Goal: Information Seeking & Learning: Compare options

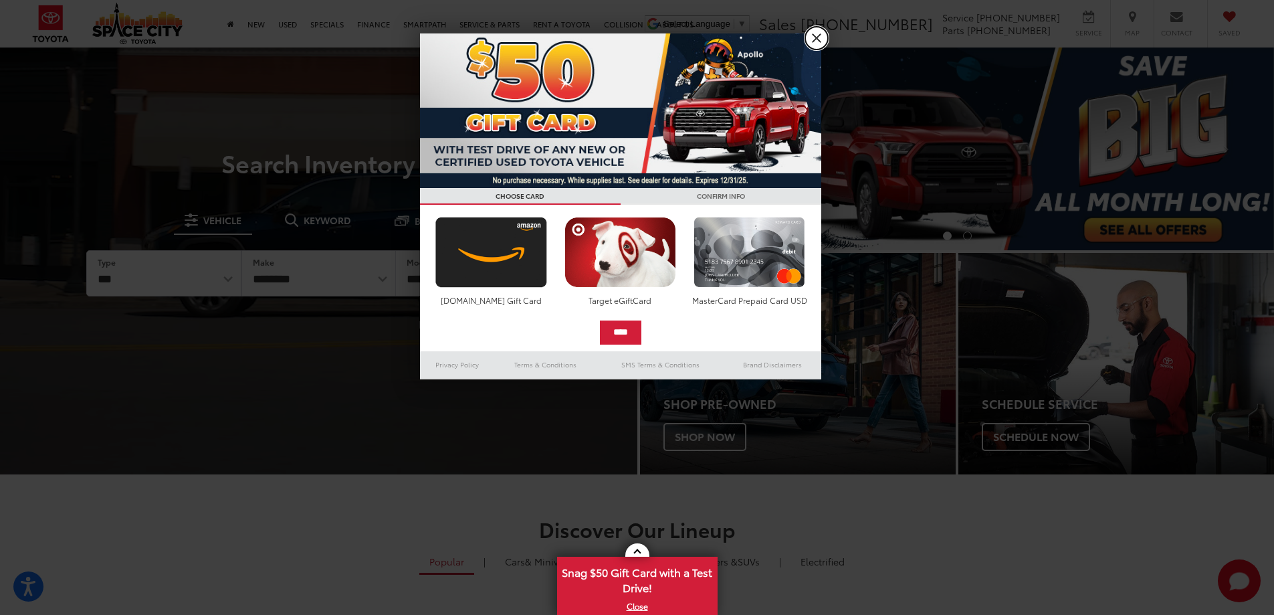
click at [821, 39] on link "X" at bounding box center [816, 38] width 23 height 23
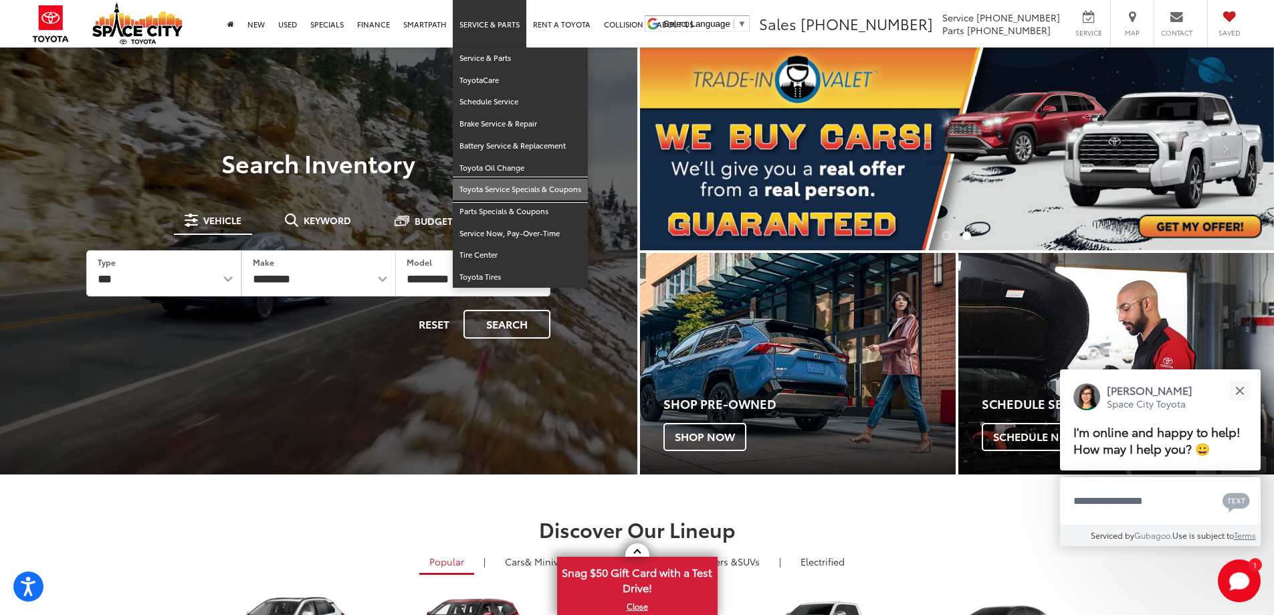
click at [502, 191] on link "Toyota Service Specials & Coupons" at bounding box center [520, 190] width 135 height 22
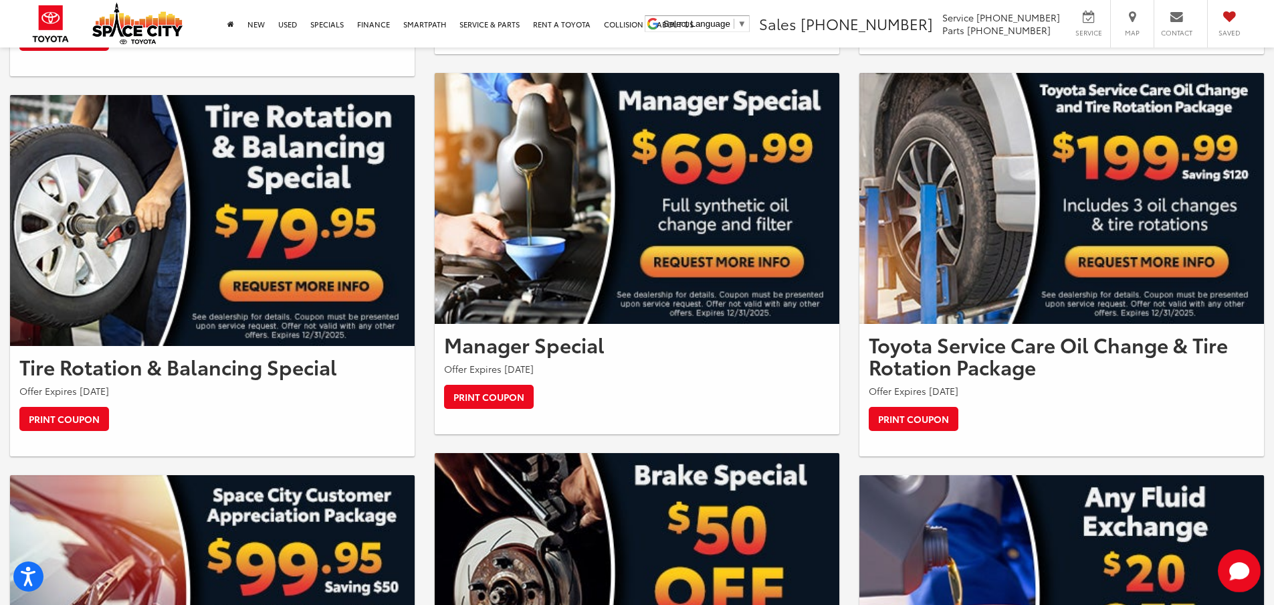
scroll to position [892, 0]
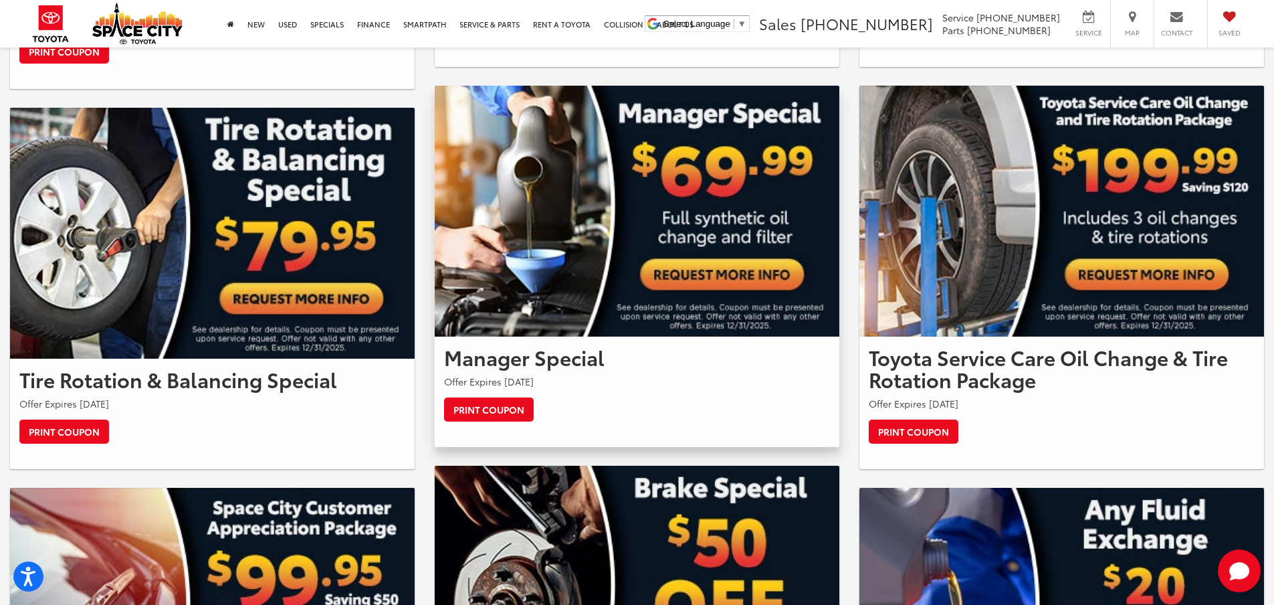
click at [514, 364] on h2 "Manager Special" at bounding box center [637, 357] width 386 height 22
click at [510, 408] on link "Print Coupon" at bounding box center [489, 409] width 90 height 24
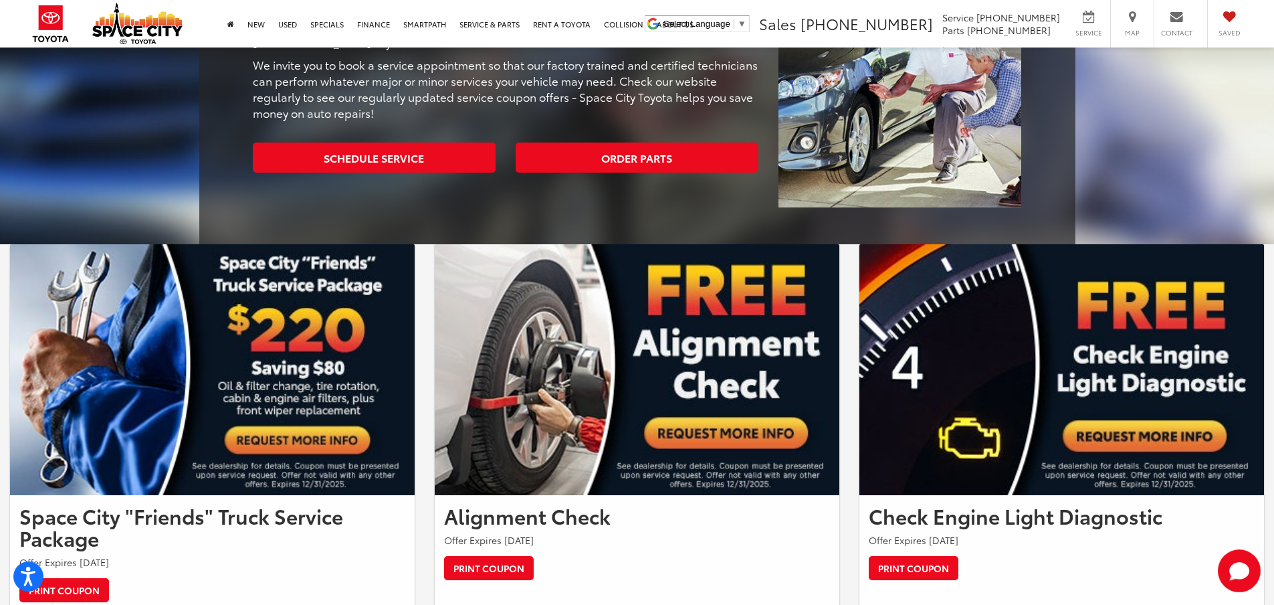
scroll to position [0, 0]
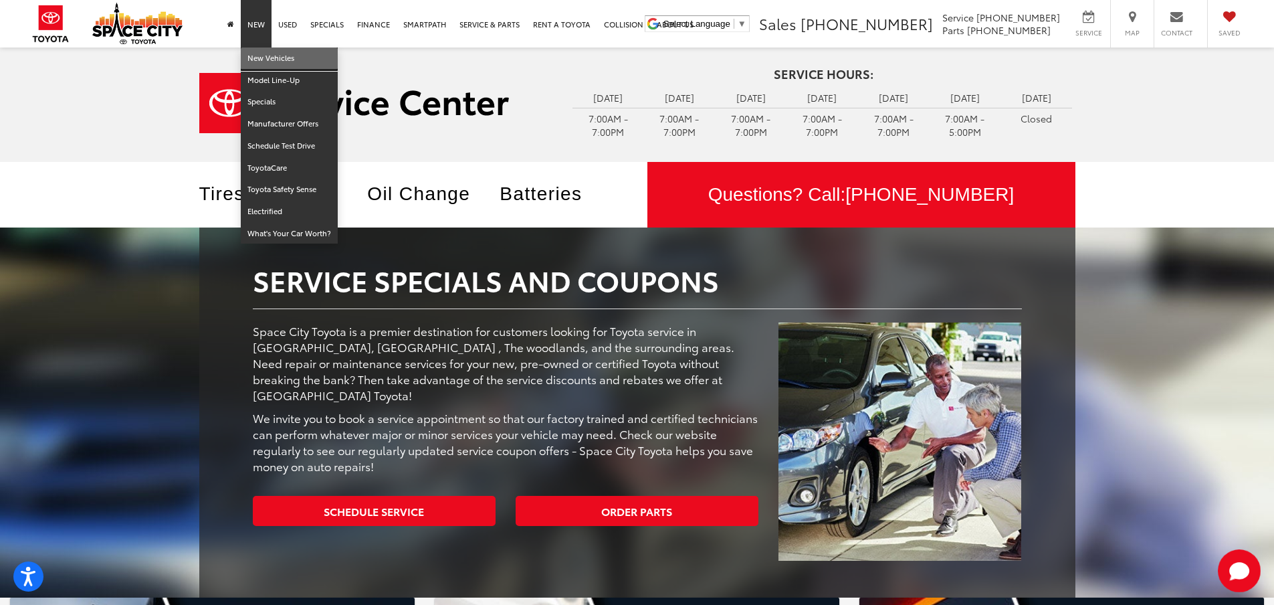
click at [264, 61] on link "New Vehicles" at bounding box center [289, 58] width 97 height 22
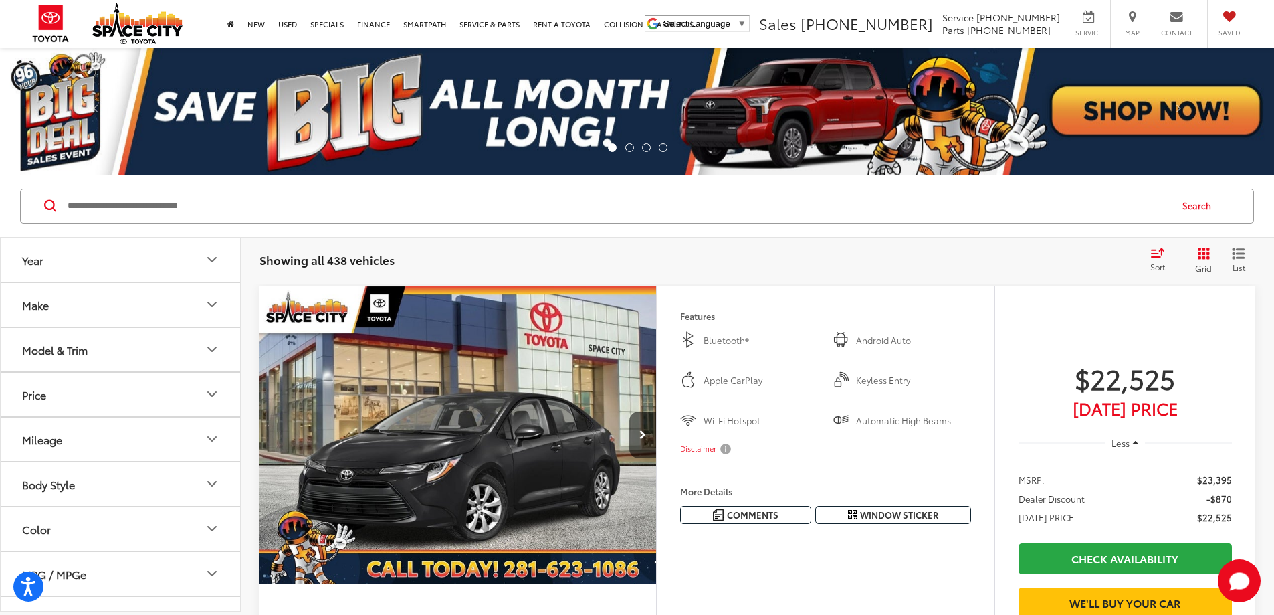
click at [201, 353] on button "Model & Trim" at bounding box center [121, 349] width 241 height 43
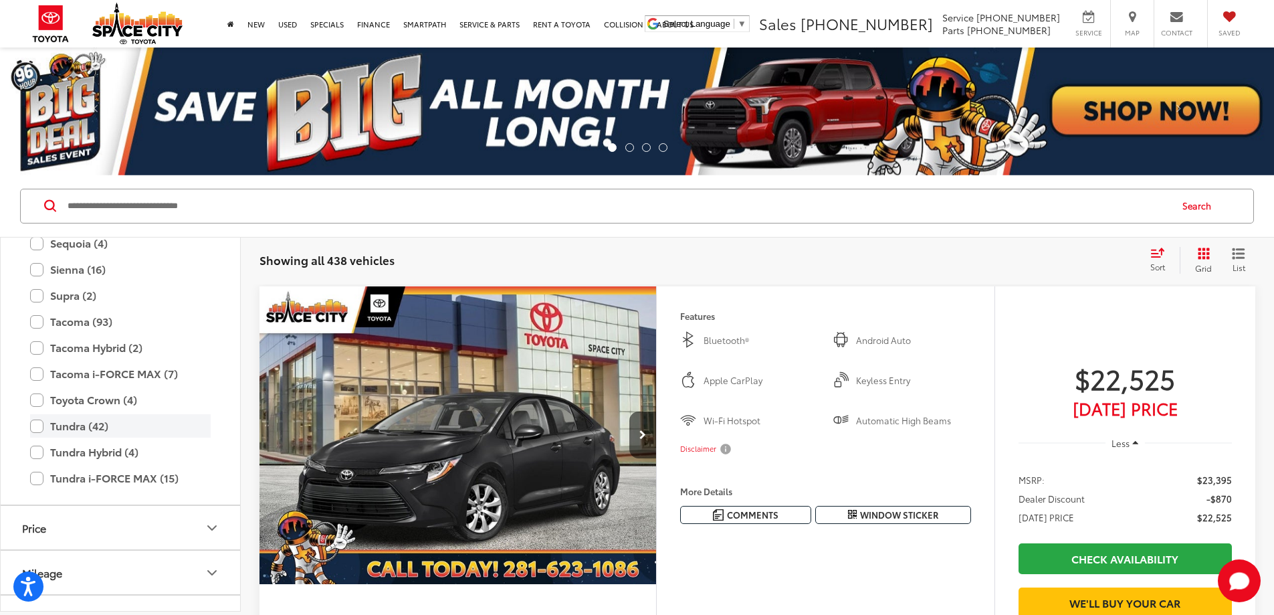
scroll to position [616, 0]
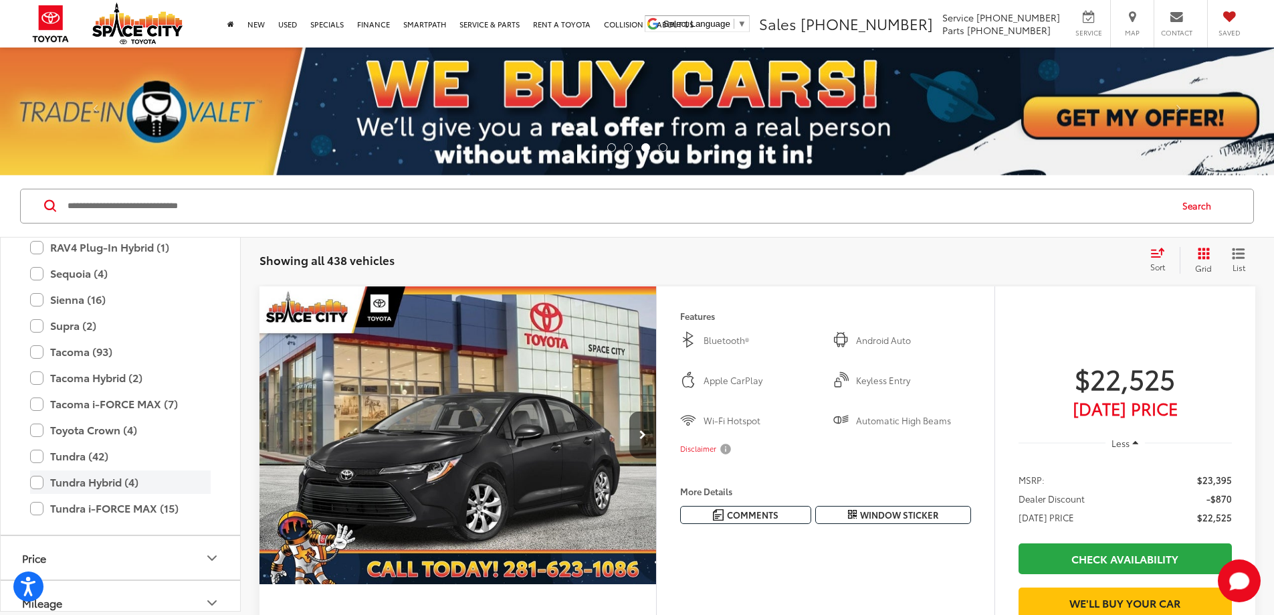
click at [36, 482] on label "Tundra Hybrid (4)" at bounding box center [120, 481] width 181 height 23
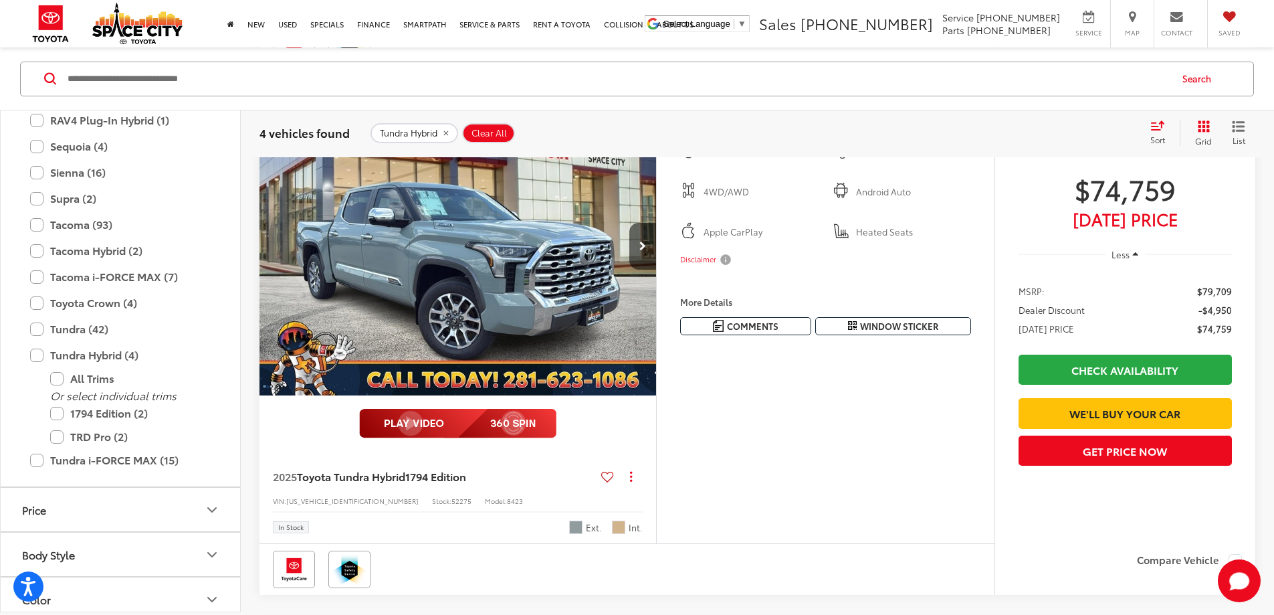
scroll to position [714, 0]
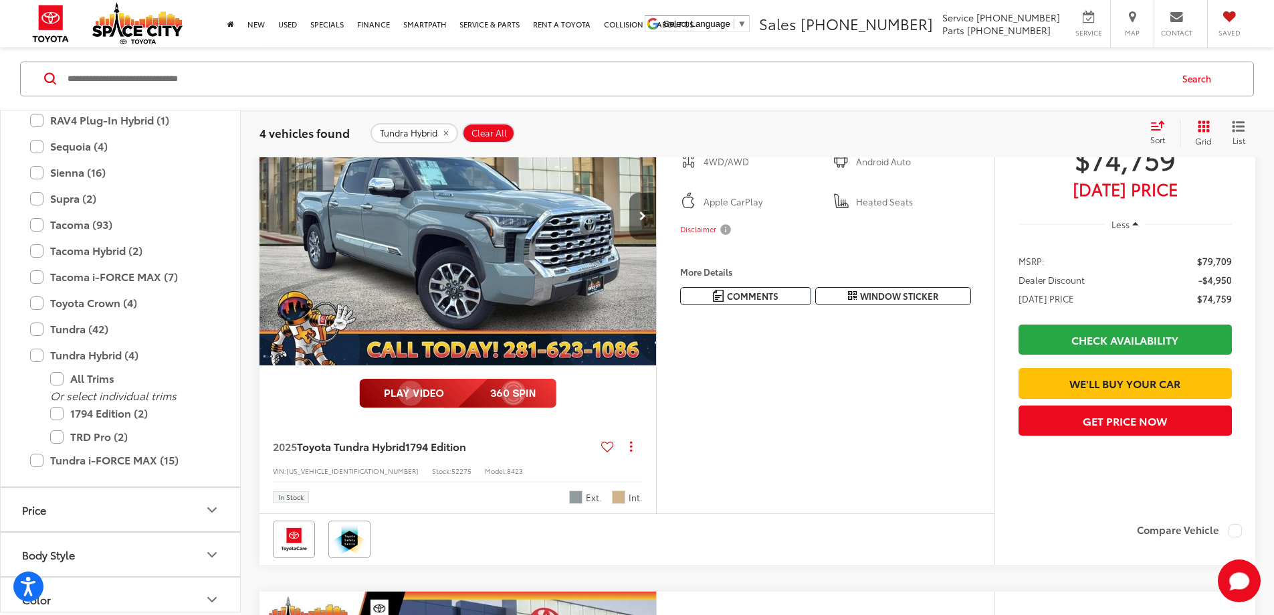
click at [646, 221] on icon "Next image" at bounding box center [643, 215] width 7 height 9
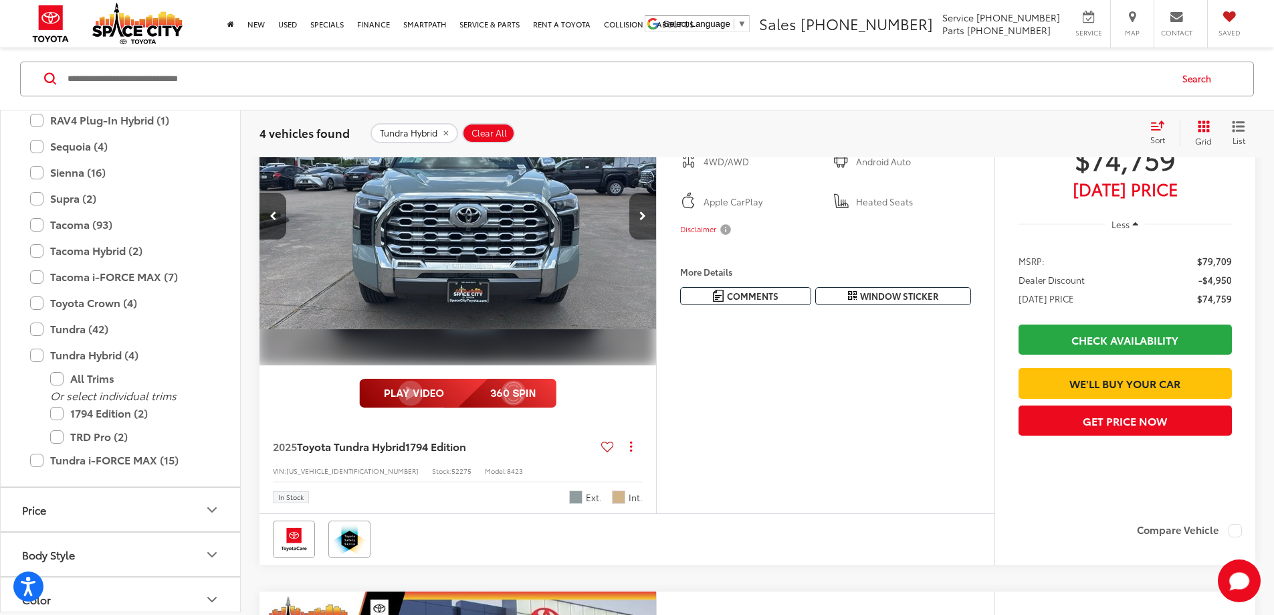
click at [646, 221] on icon "Next image" at bounding box center [643, 215] width 7 height 9
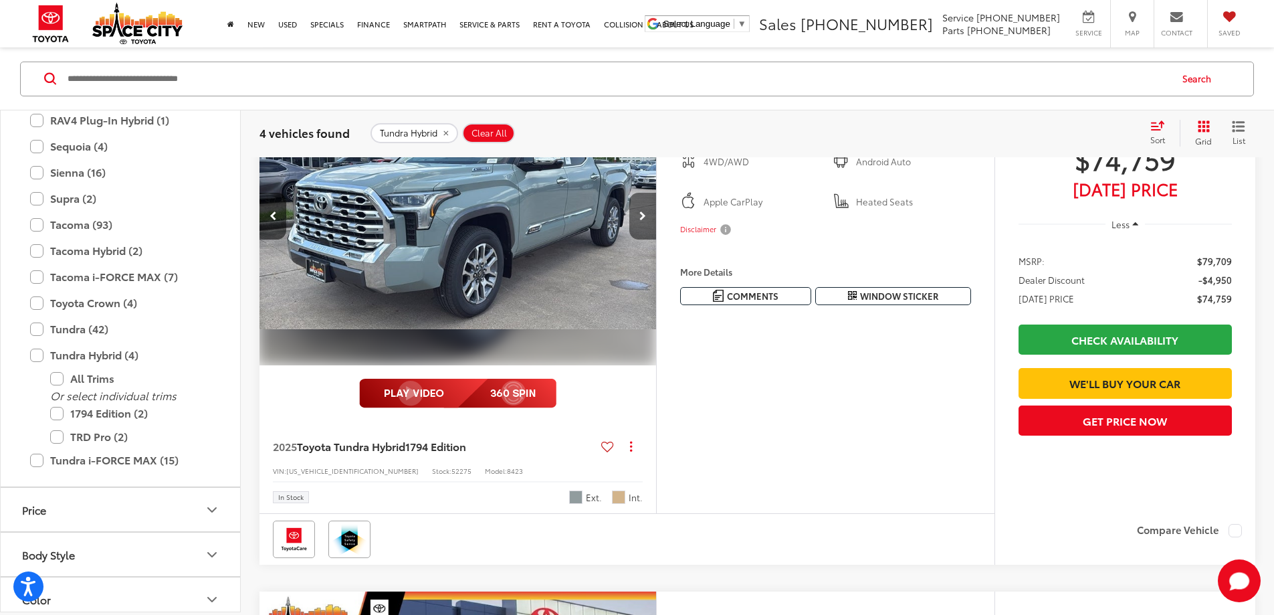
click at [646, 221] on icon "Next image" at bounding box center [643, 215] width 7 height 9
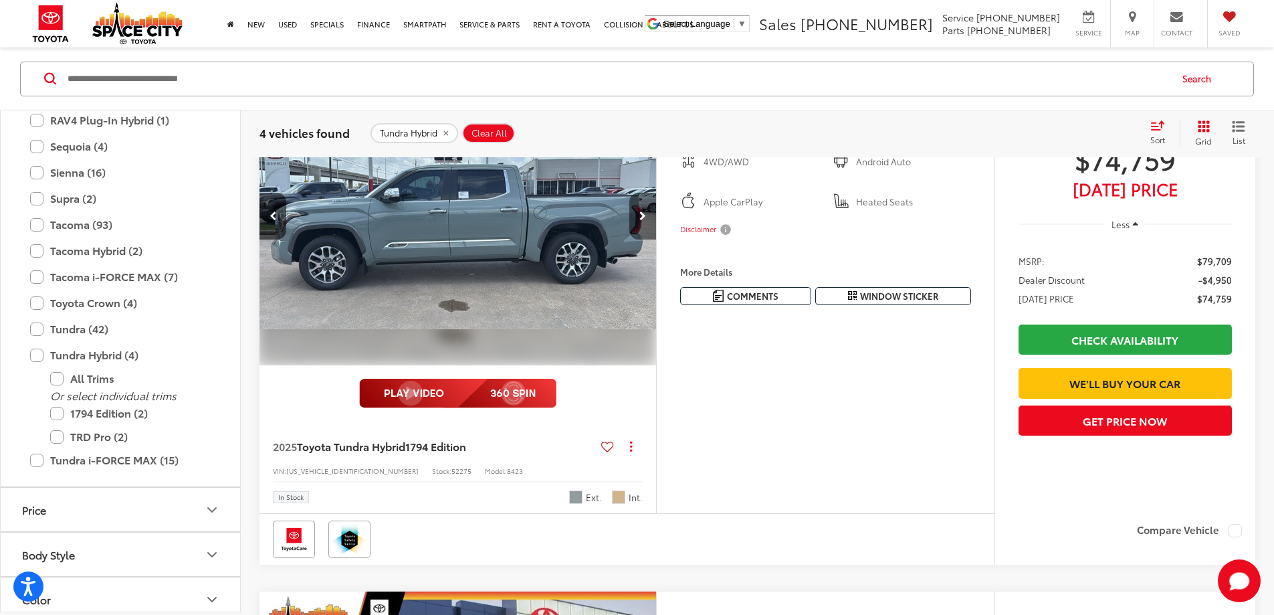
click at [646, 221] on icon "Next image" at bounding box center [643, 215] width 7 height 9
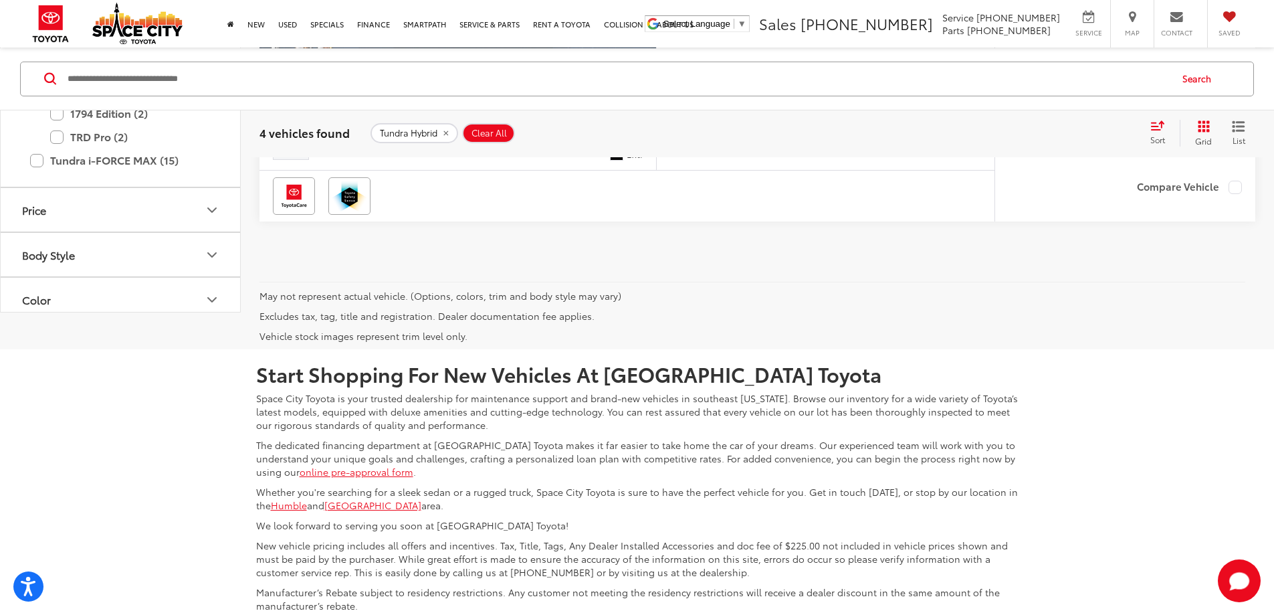
scroll to position [2052, 0]
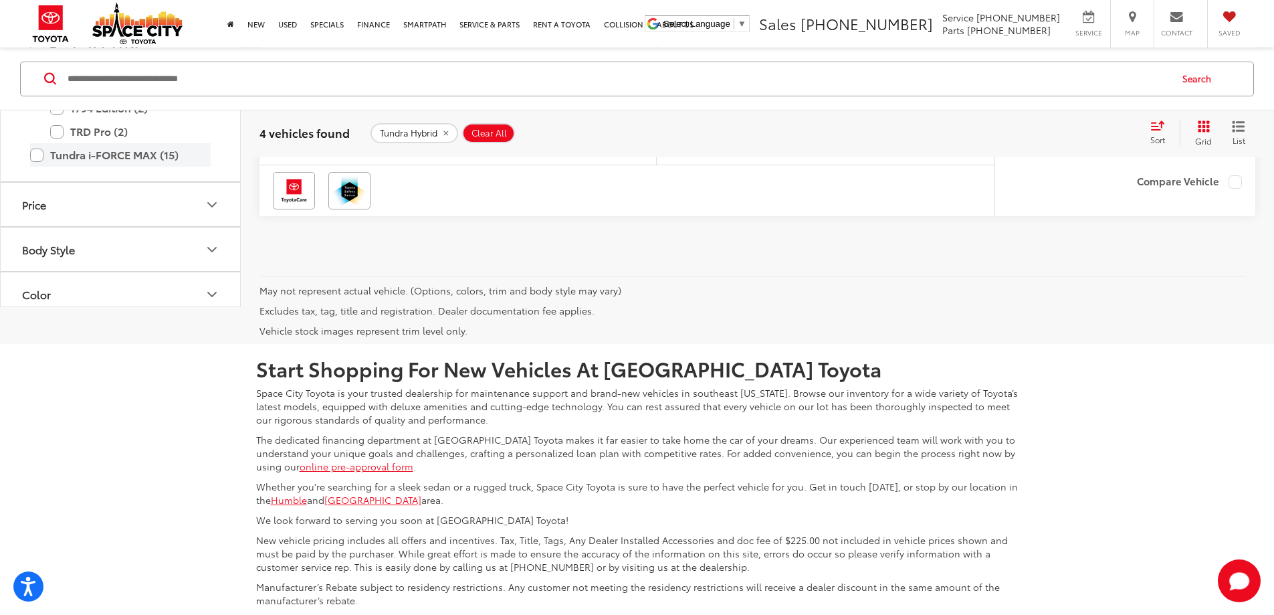
click at [39, 167] on label "Tundra i-FORCE MAX (15)" at bounding box center [120, 154] width 181 height 23
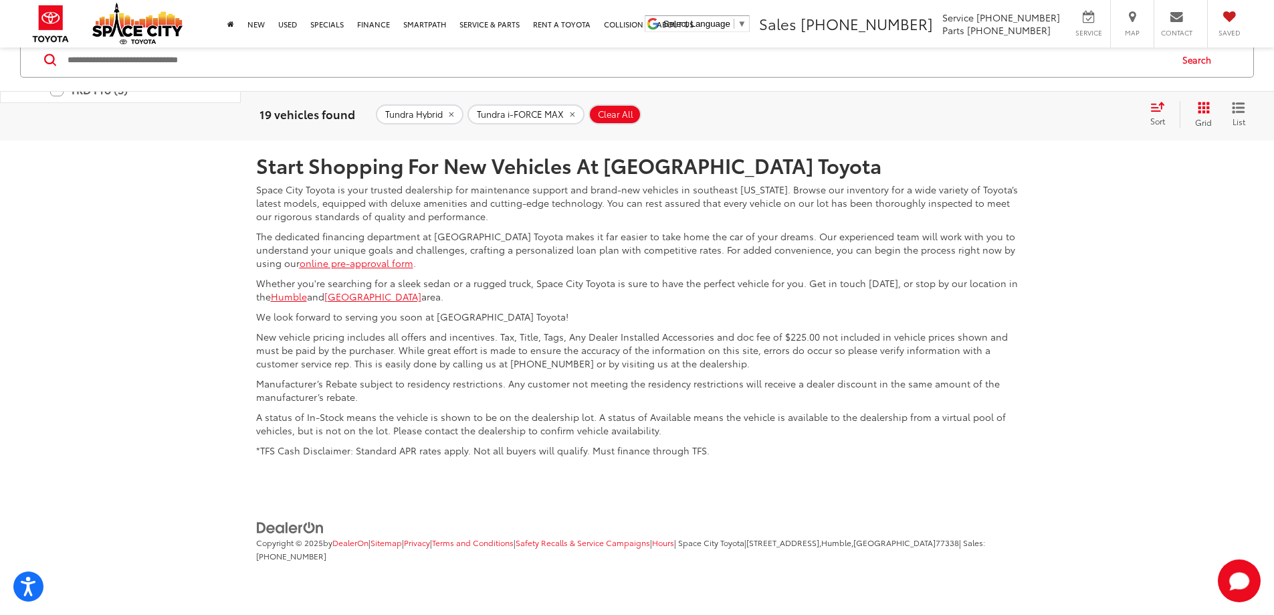
scroll to position [7046, 0]
click at [1074, 53] on link "2" at bounding box center [1084, 41] width 21 height 24
click at [1056, 53] on link "1" at bounding box center [1065, 41] width 19 height 24
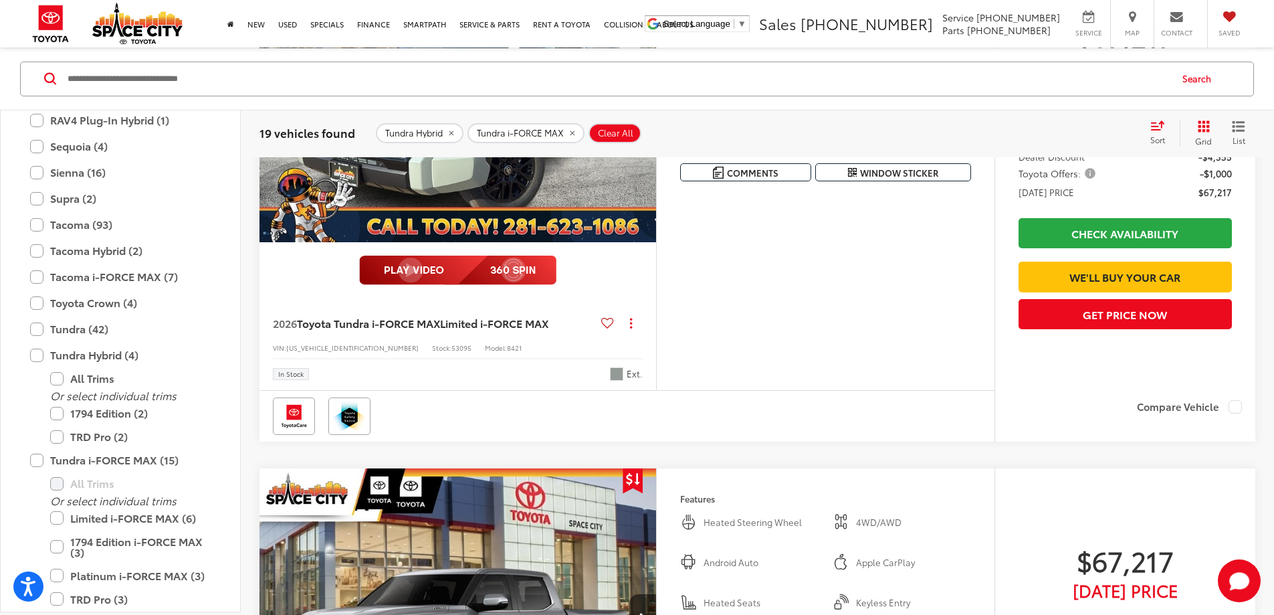
scroll to position [1915, 0]
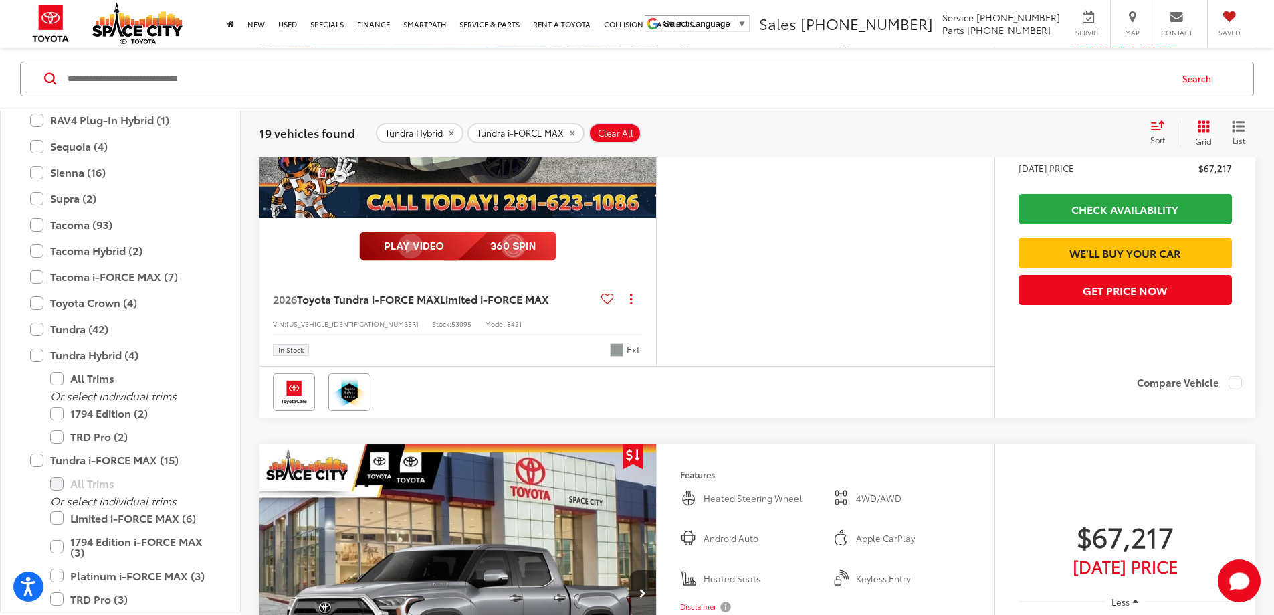
click at [605, 219] on img "2026 Toyota Tundra i-FORCE MAX Limited i-FORCE MAX 0" at bounding box center [458, 69] width 399 height 299
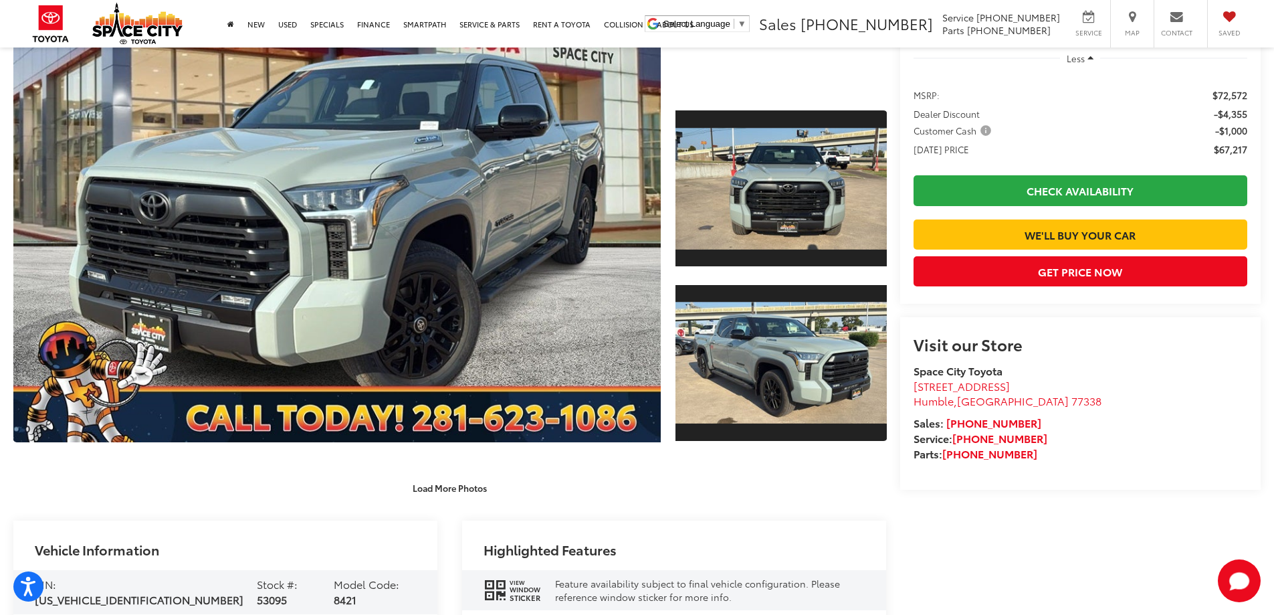
scroll to position [357, 0]
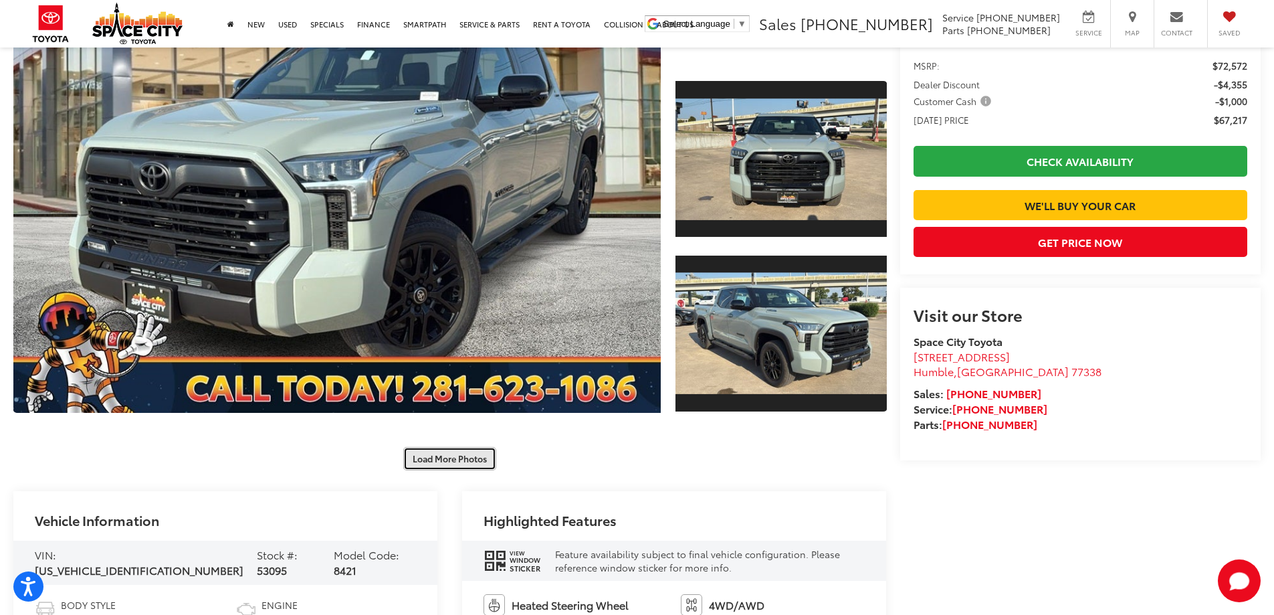
click at [432, 460] on button "Load More Photos" at bounding box center [449, 458] width 93 height 23
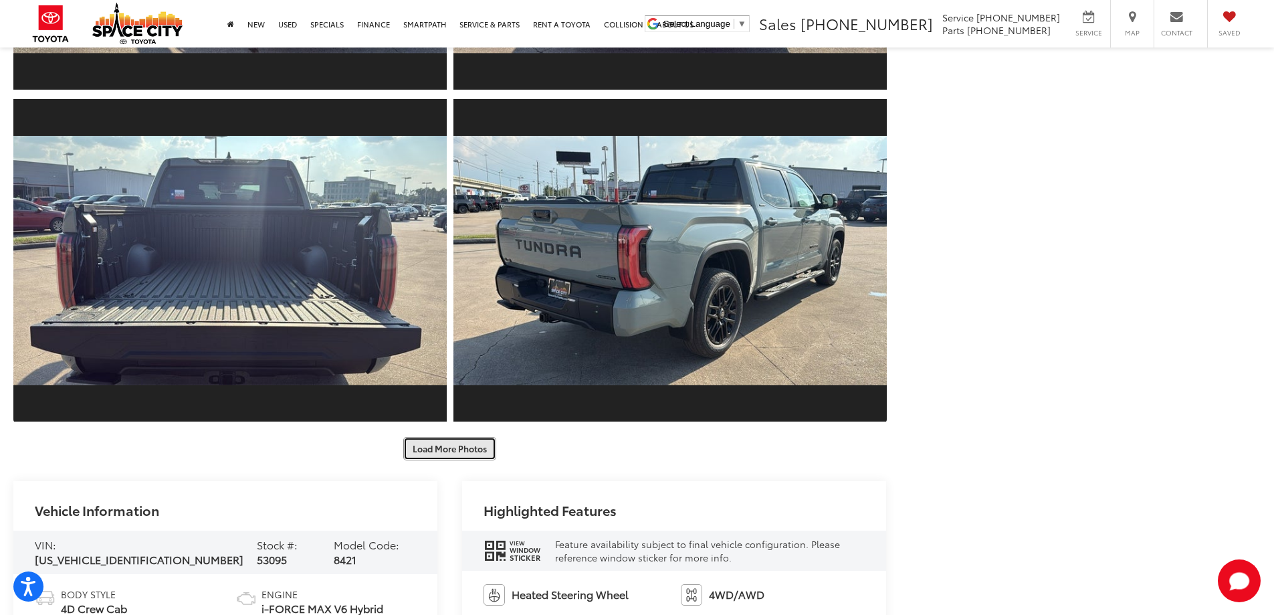
scroll to position [1158, 0]
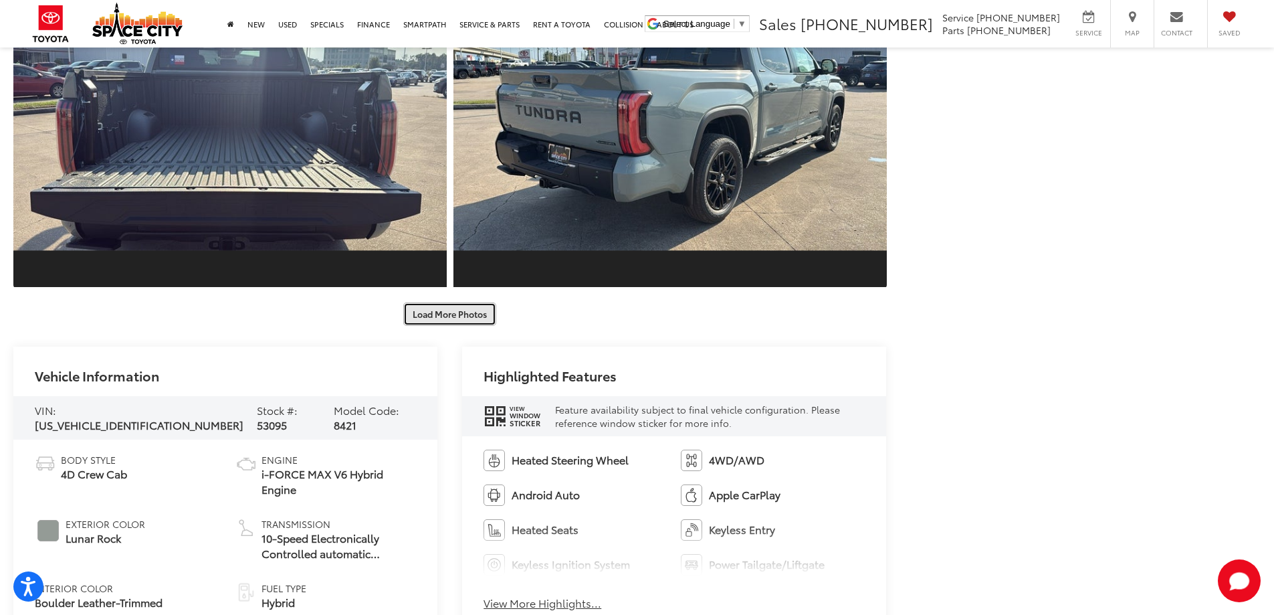
click at [454, 318] on button "Load More Photos" at bounding box center [449, 313] width 93 height 23
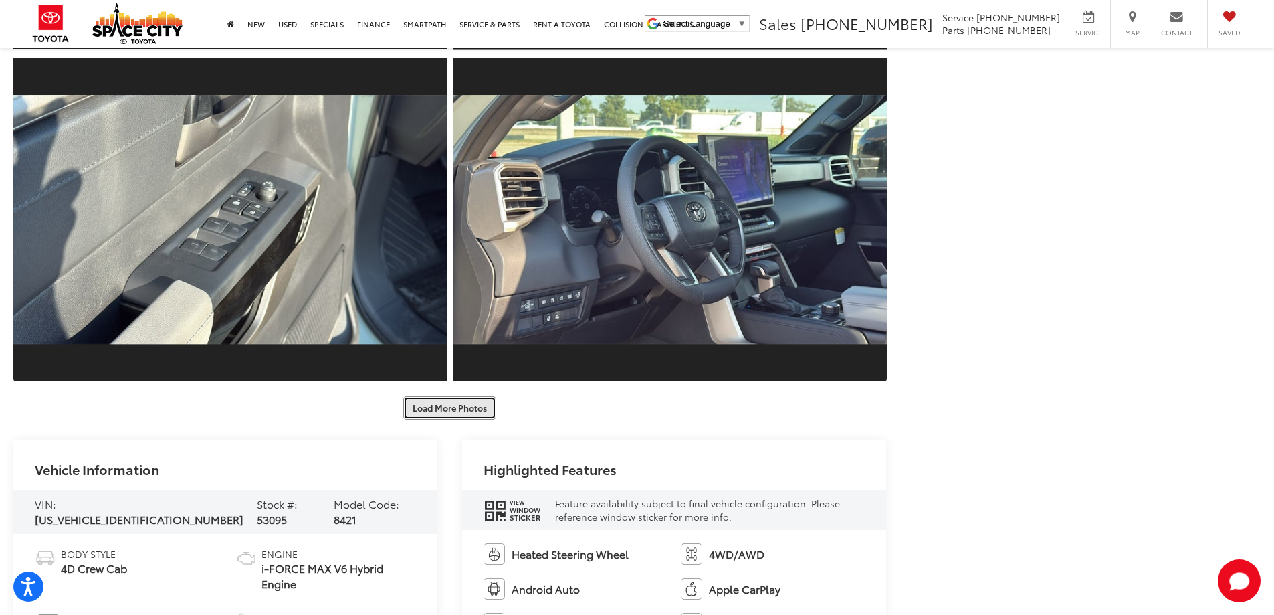
scroll to position [1872, 0]
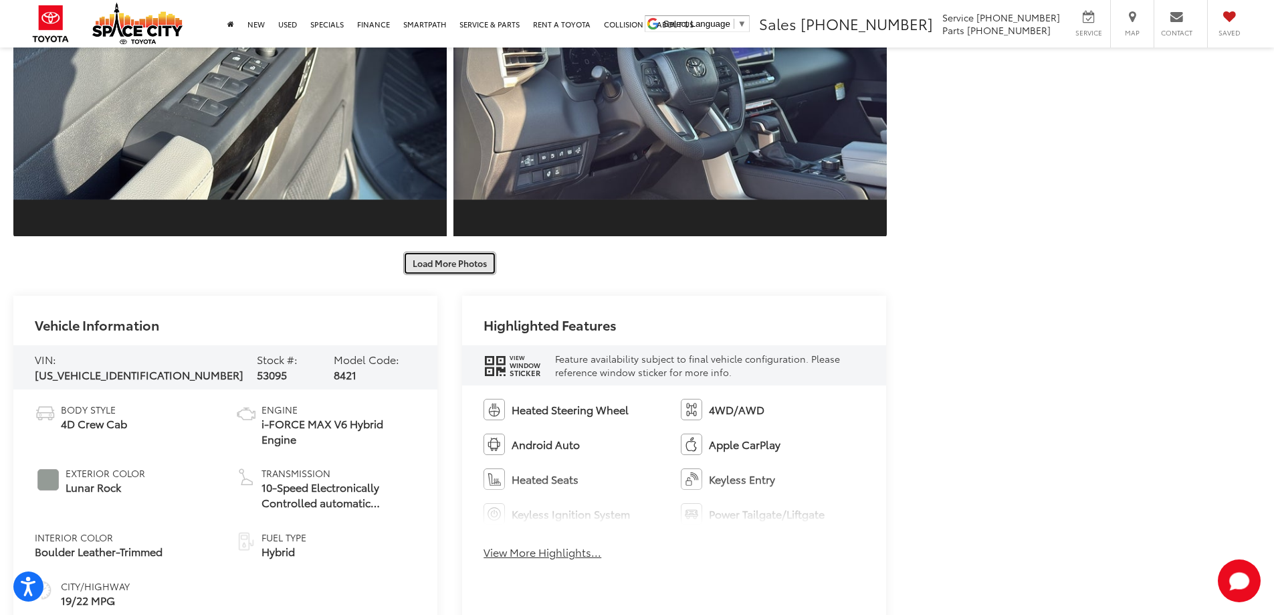
click at [478, 263] on button "Load More Photos" at bounding box center [449, 263] width 93 height 23
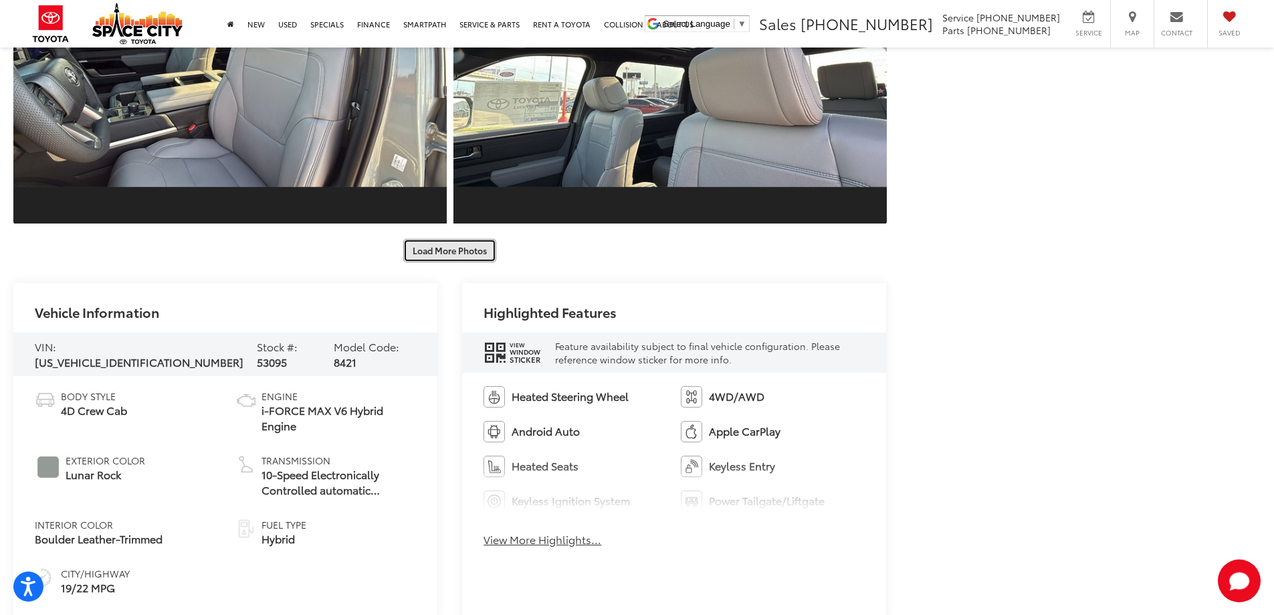
scroll to position [2586, 0]
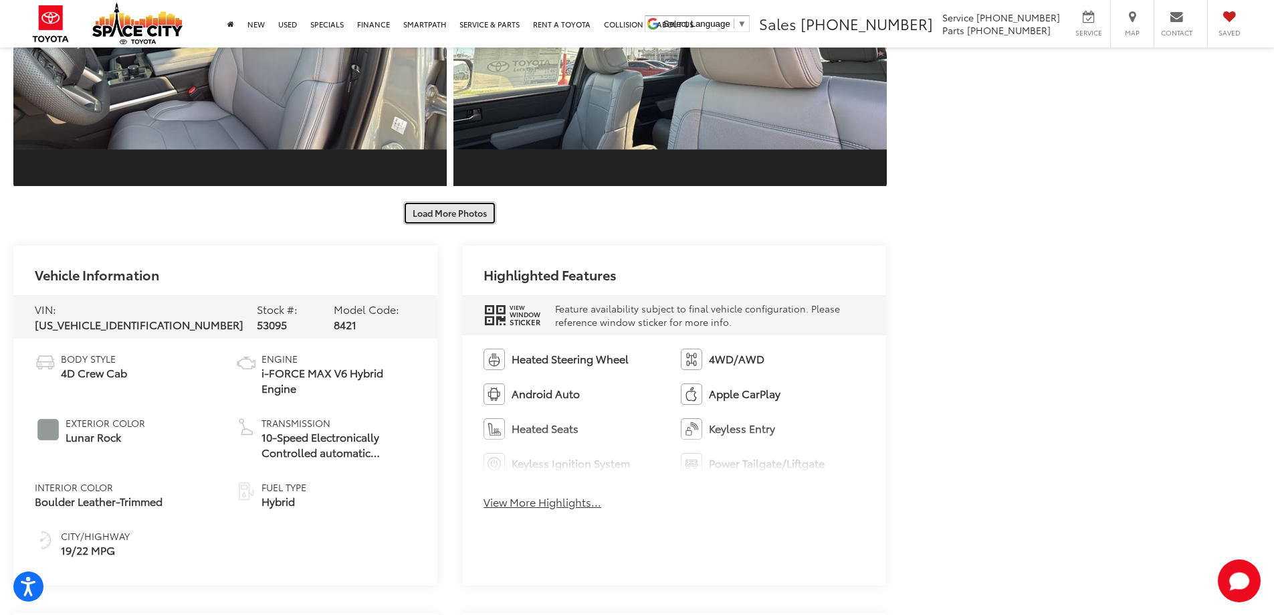
click at [472, 215] on button "Load More Photos" at bounding box center [449, 212] width 93 height 23
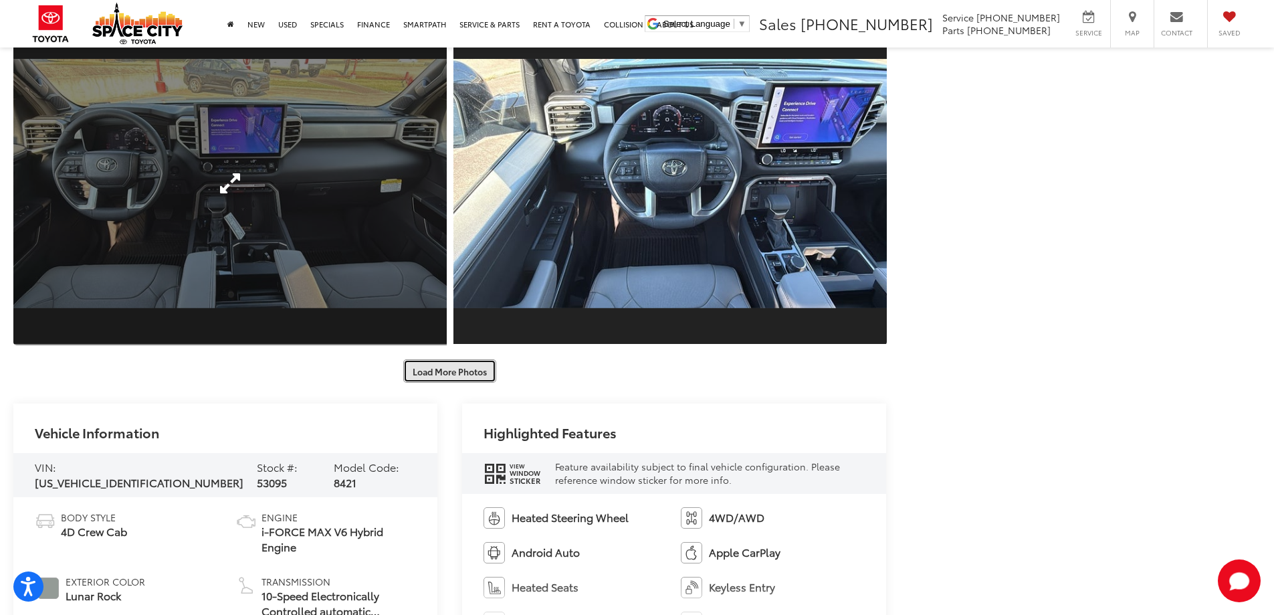
scroll to position [3121, 0]
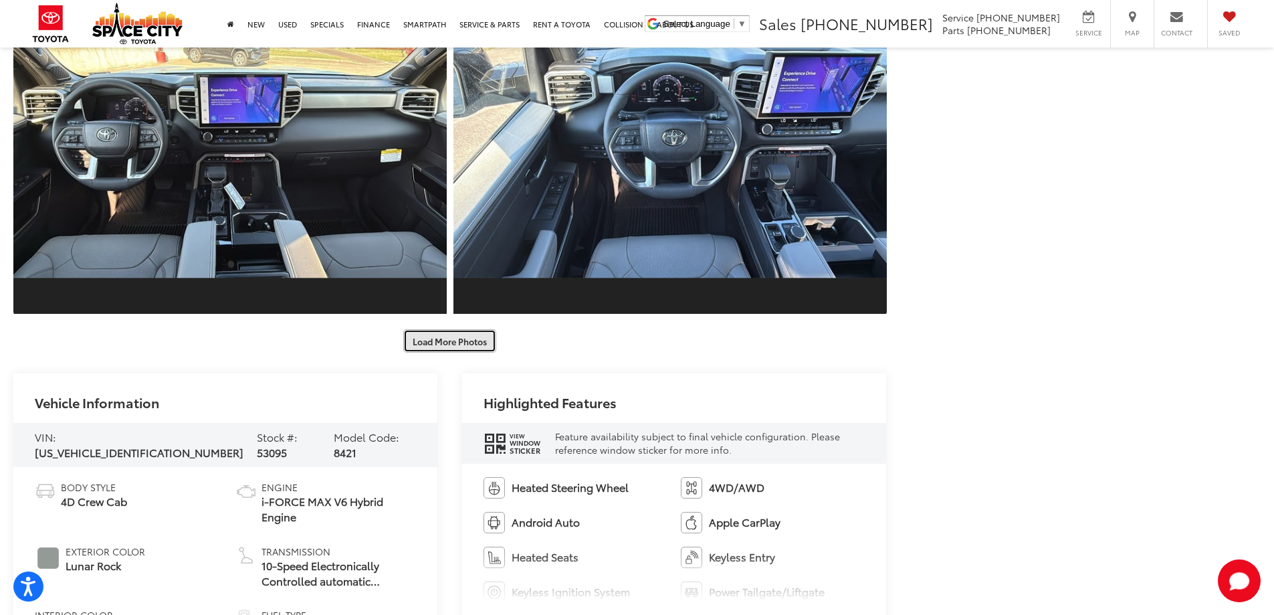
click at [474, 341] on button "Load More Photos" at bounding box center [449, 340] width 93 height 23
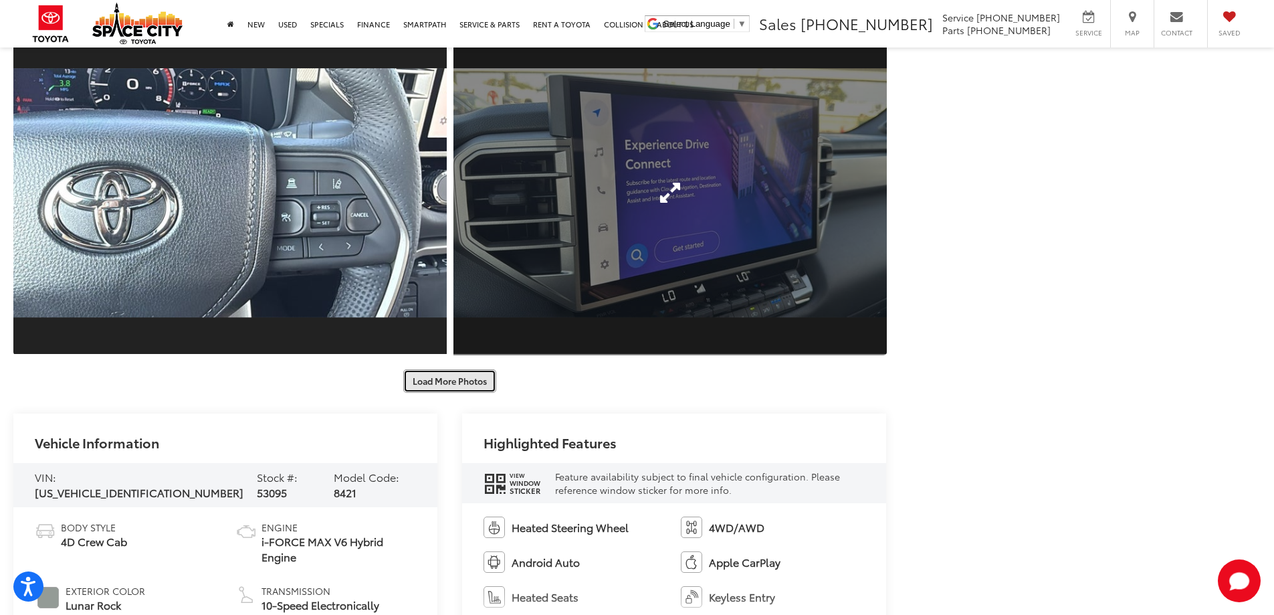
scroll to position [3745, 0]
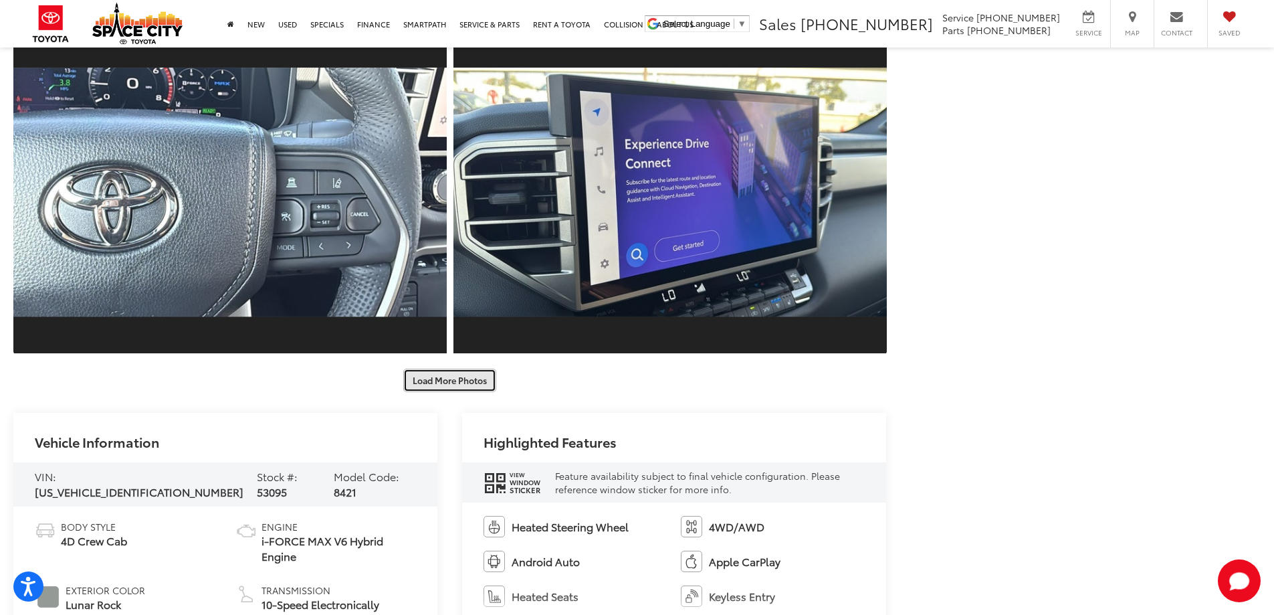
click at [458, 377] on button "Load More Photos" at bounding box center [449, 380] width 93 height 23
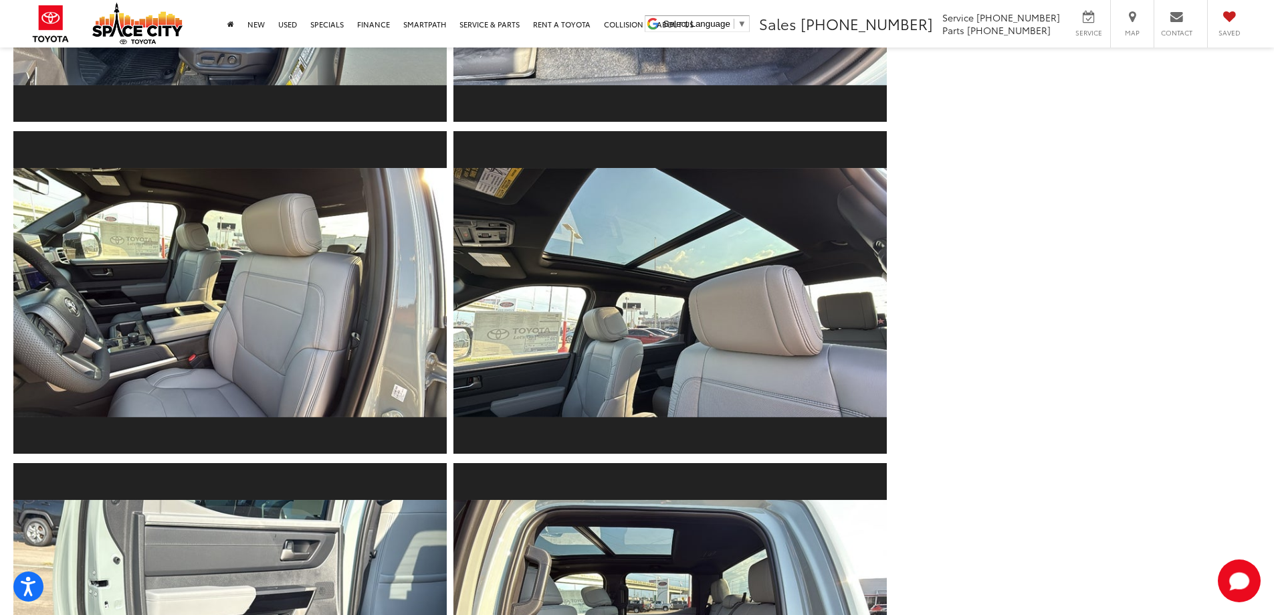
scroll to position [1158, 0]
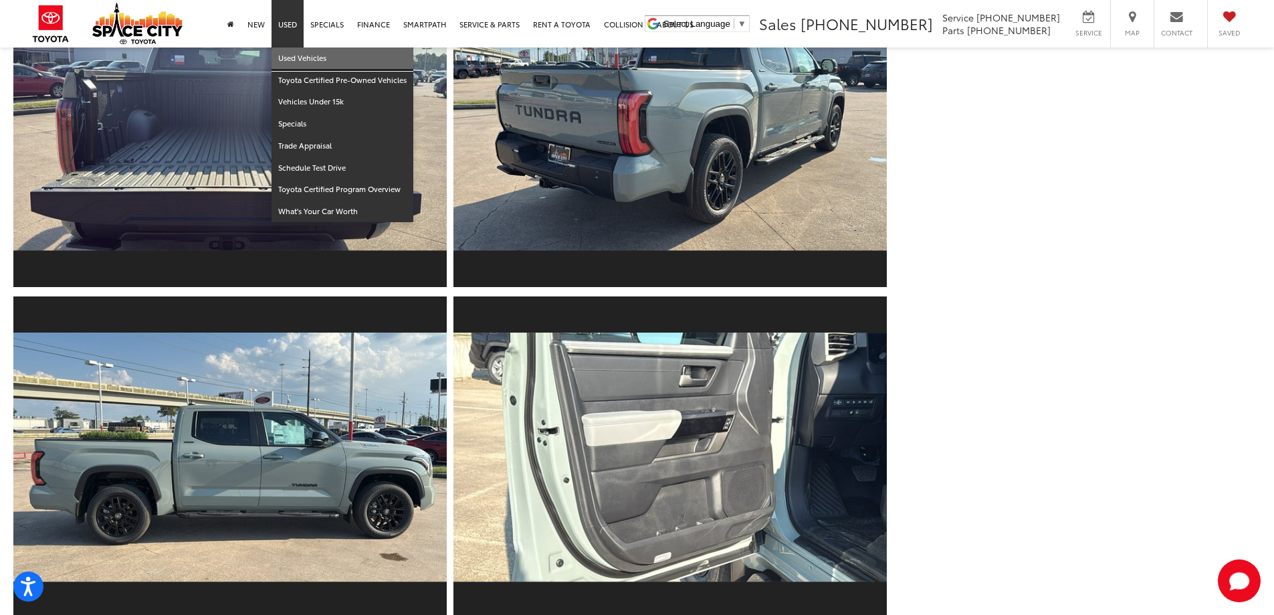
click at [306, 54] on link "Used Vehicles" at bounding box center [343, 58] width 142 height 22
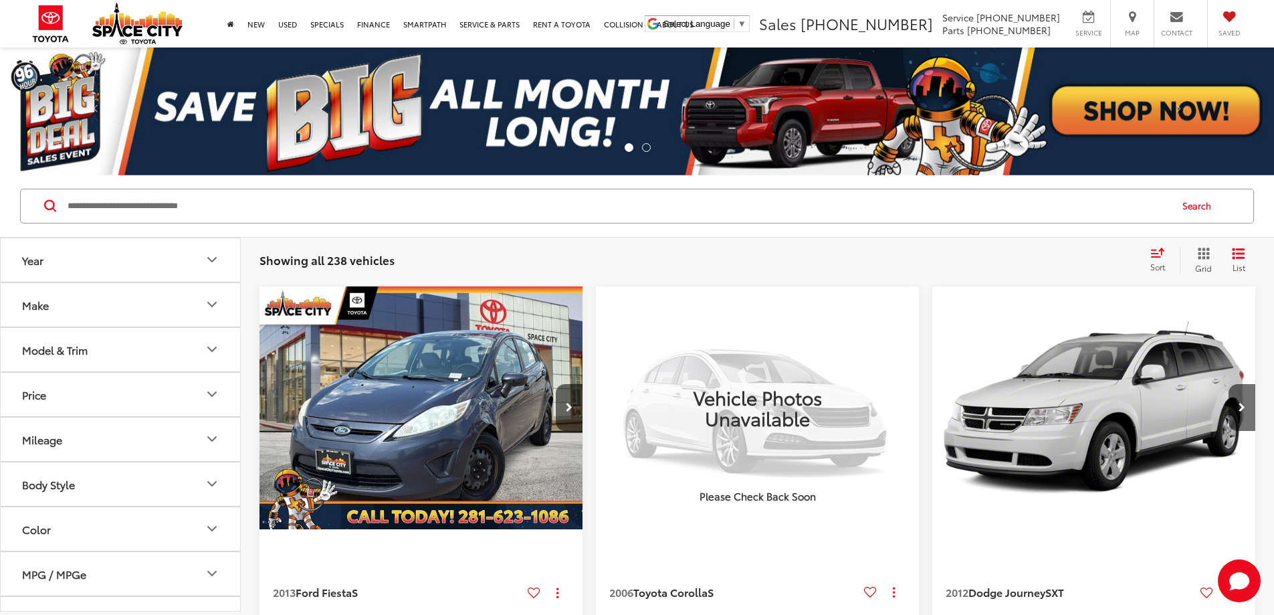
click at [218, 343] on icon "Model & Trim" at bounding box center [212, 349] width 16 height 16
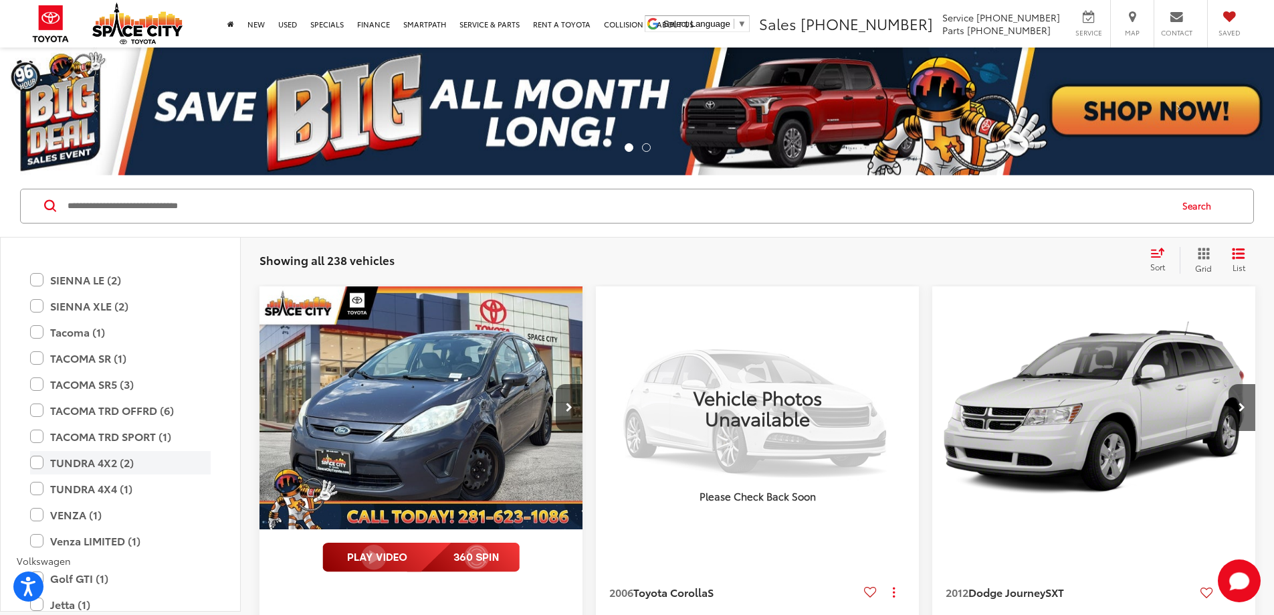
scroll to position [2854, 0]
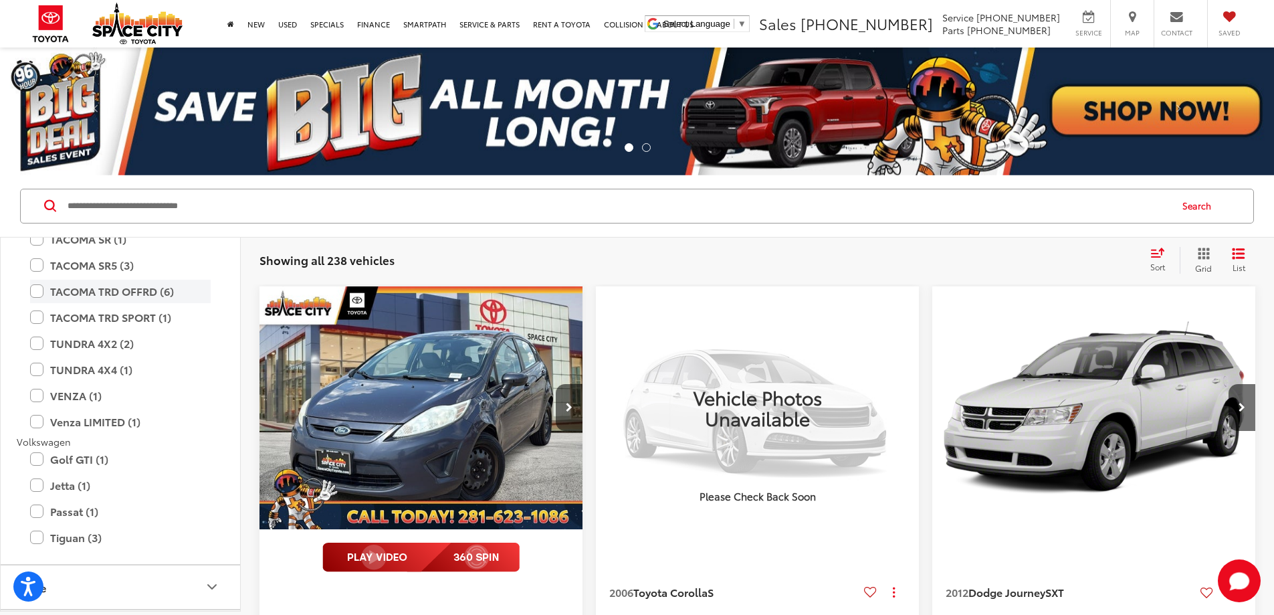
click at [39, 290] on label "TACOMA TRD OFFRD (6)" at bounding box center [120, 291] width 181 height 23
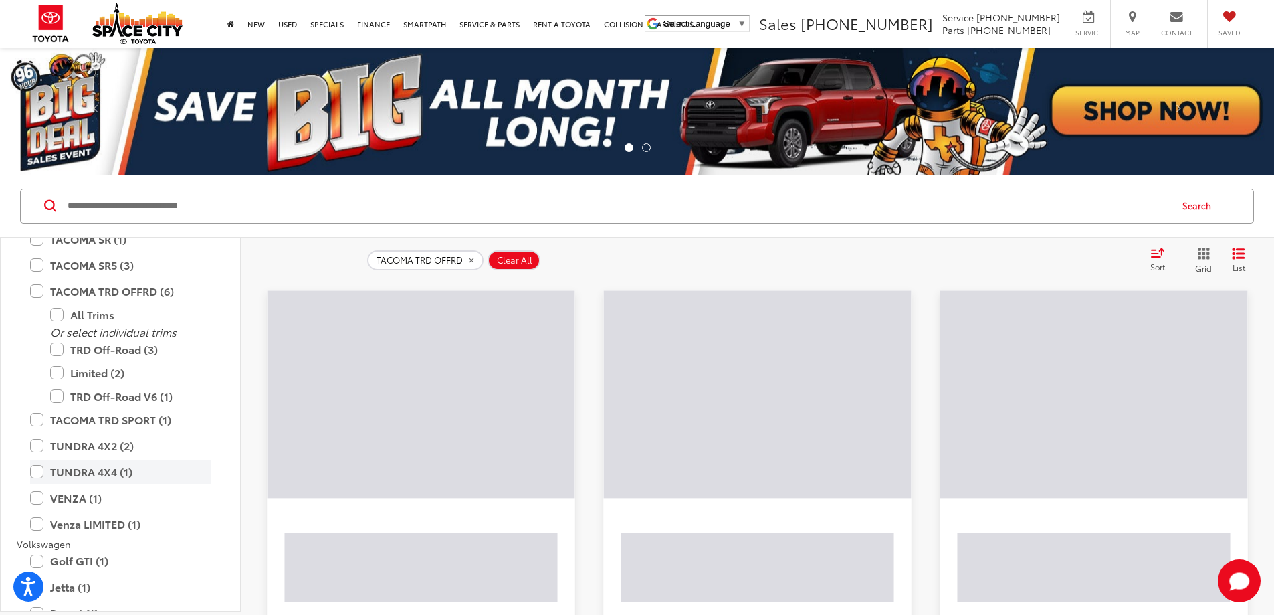
click at [42, 472] on label "TUNDRA 4X4 (1)" at bounding box center [120, 471] width 181 height 23
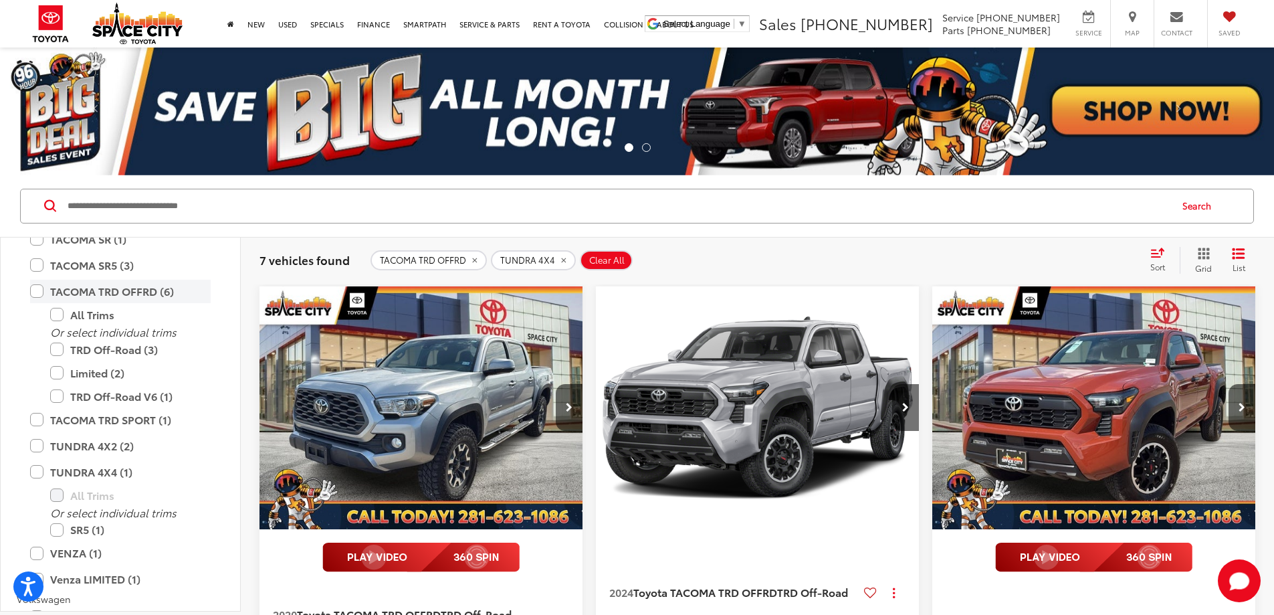
click at [37, 290] on label "TACOMA TRD OFFRD (6)" at bounding box center [120, 291] width 181 height 23
